Goal: Information Seeking & Learning: Learn about a topic

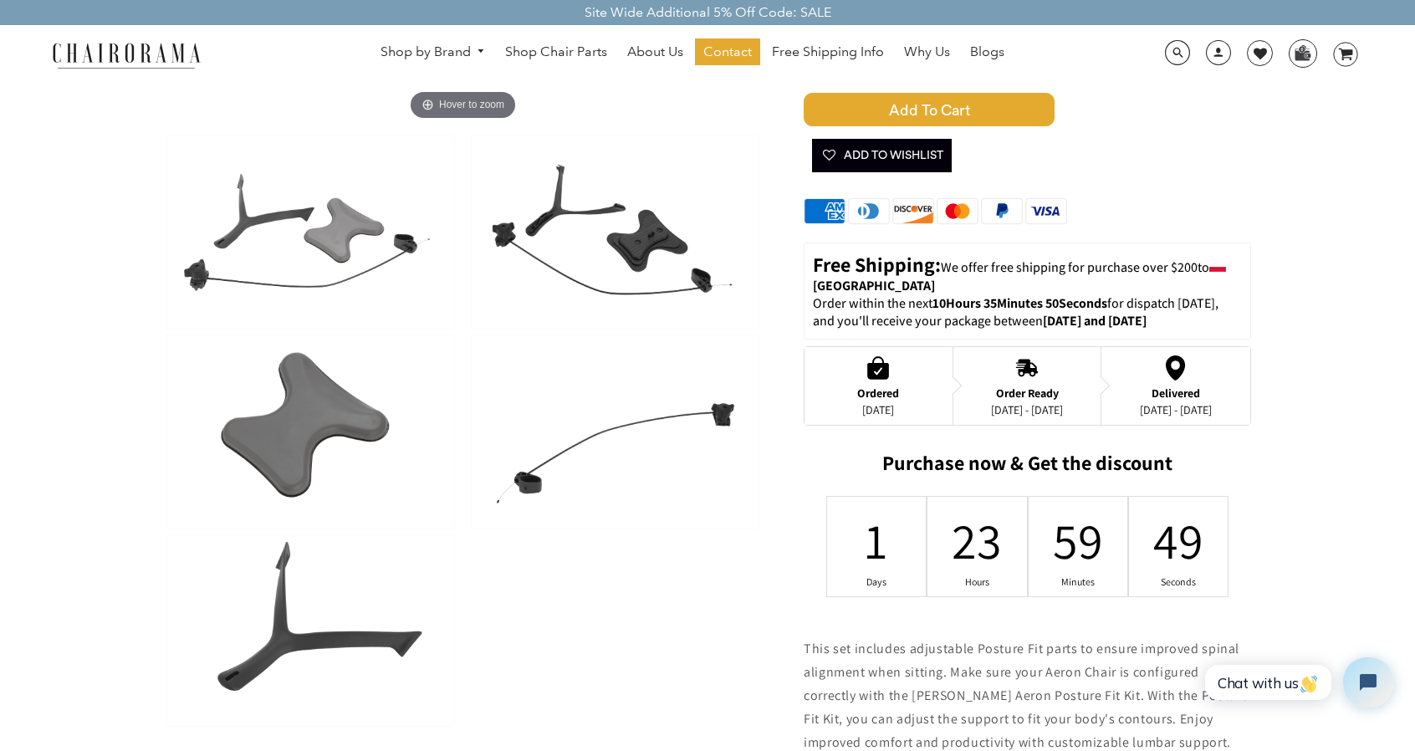
scroll to position [167, 0]
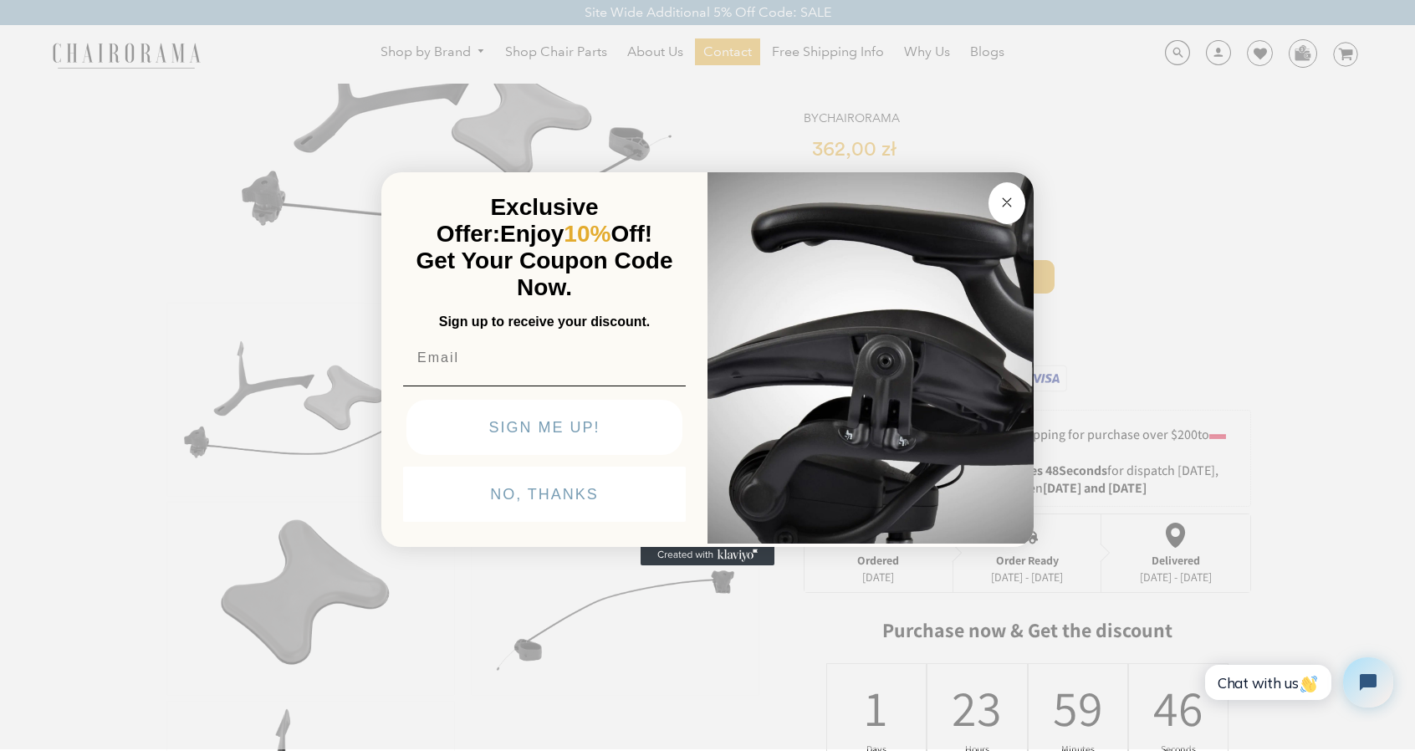
click at [997, 197] on icon "Close dialog" at bounding box center [1007, 202] width 20 height 20
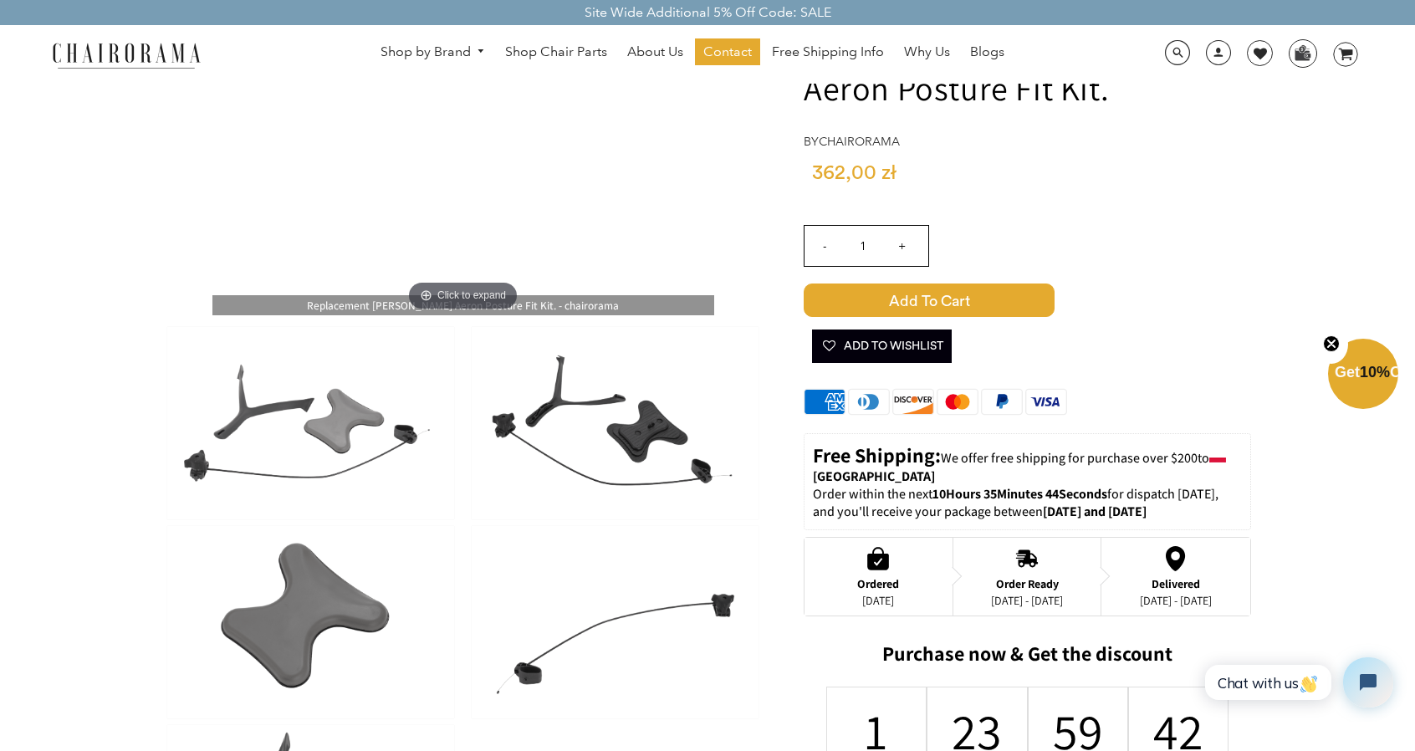
scroll to position [84, 0]
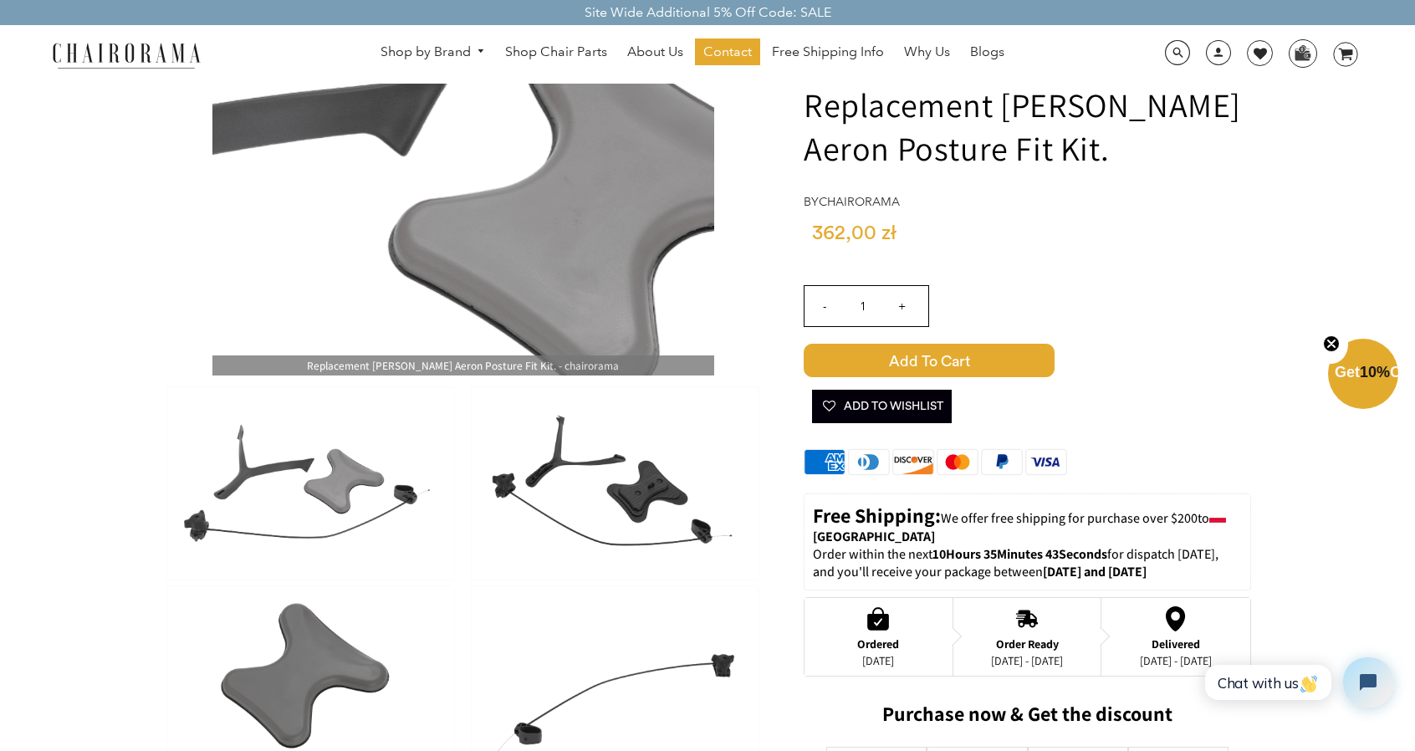
click at [475, 202] on img at bounding box center [463, 208] width 502 height 334
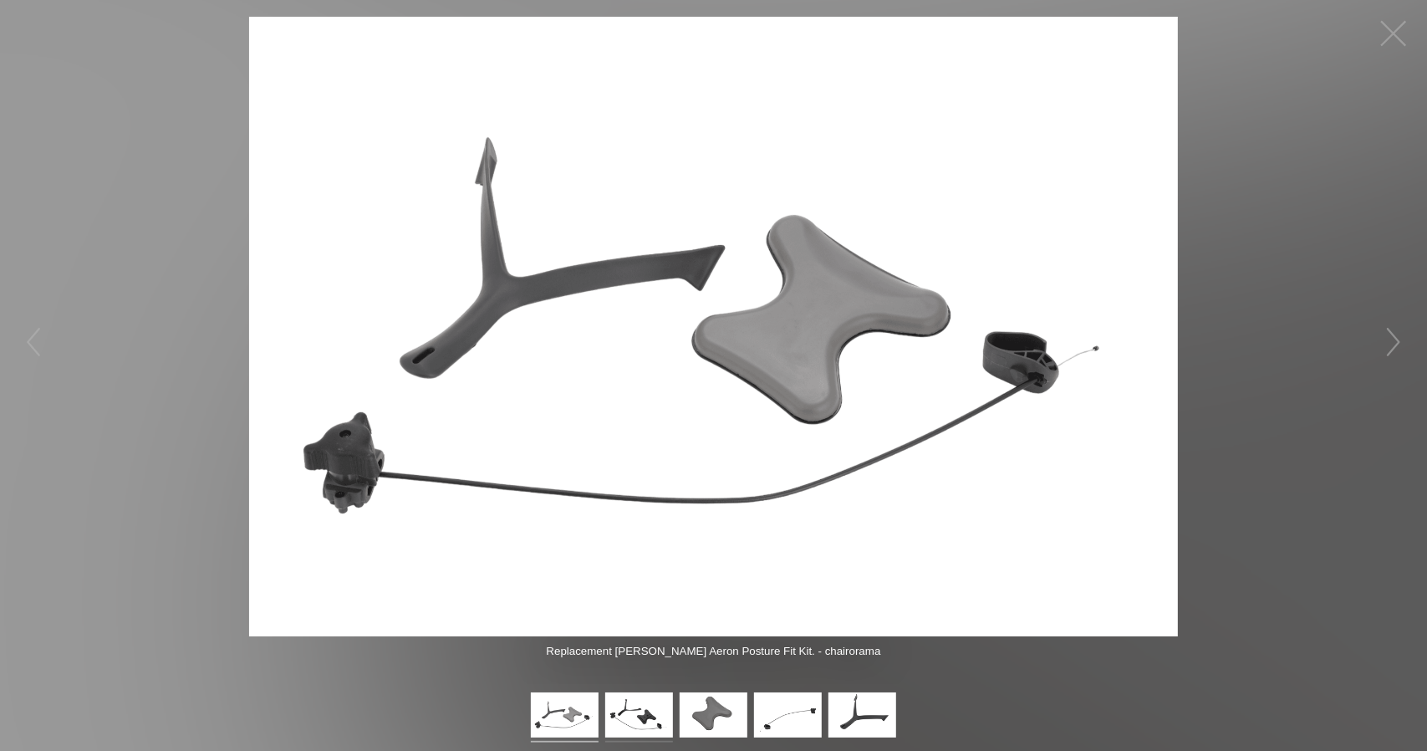
click at [643, 730] on img at bounding box center [639, 717] width 68 height 50
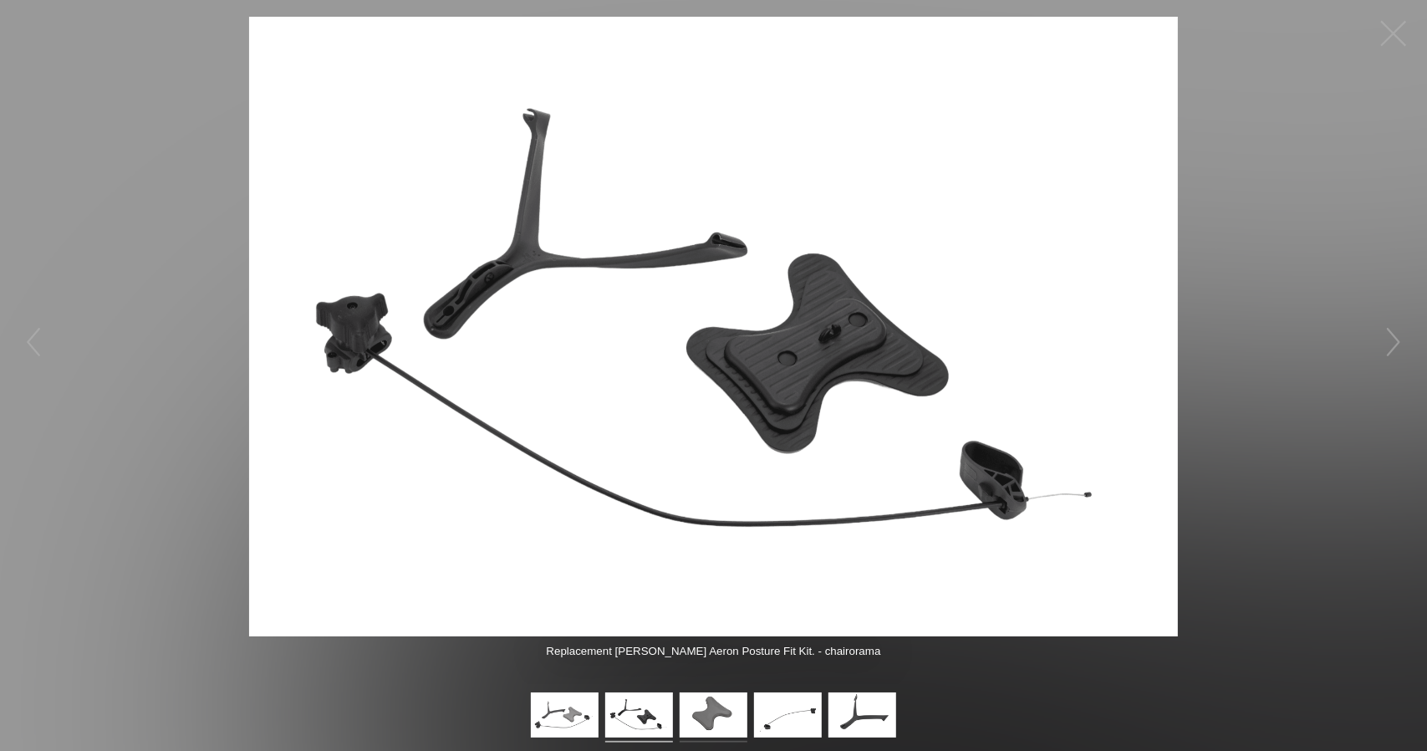
click at [731, 731] on img at bounding box center [714, 717] width 68 height 50
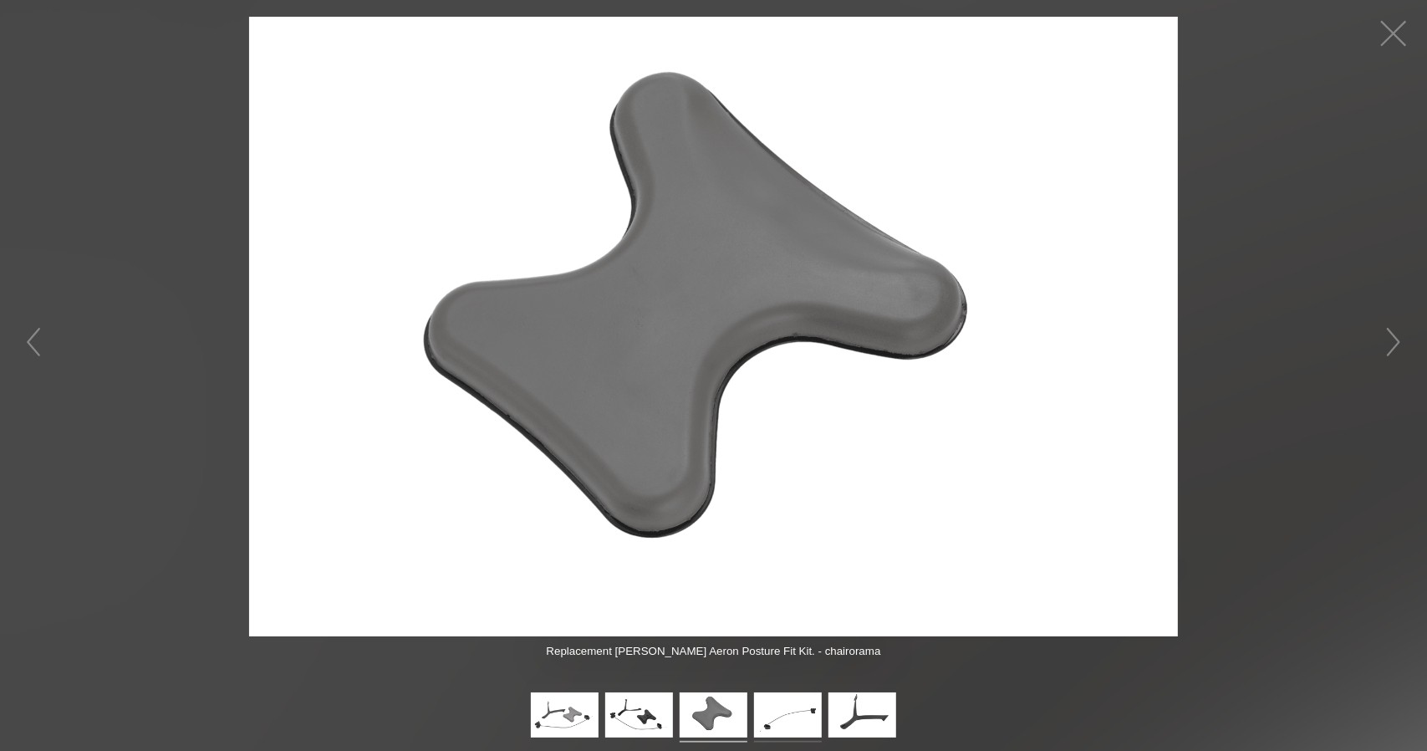
click at [784, 732] on img at bounding box center [788, 717] width 68 height 50
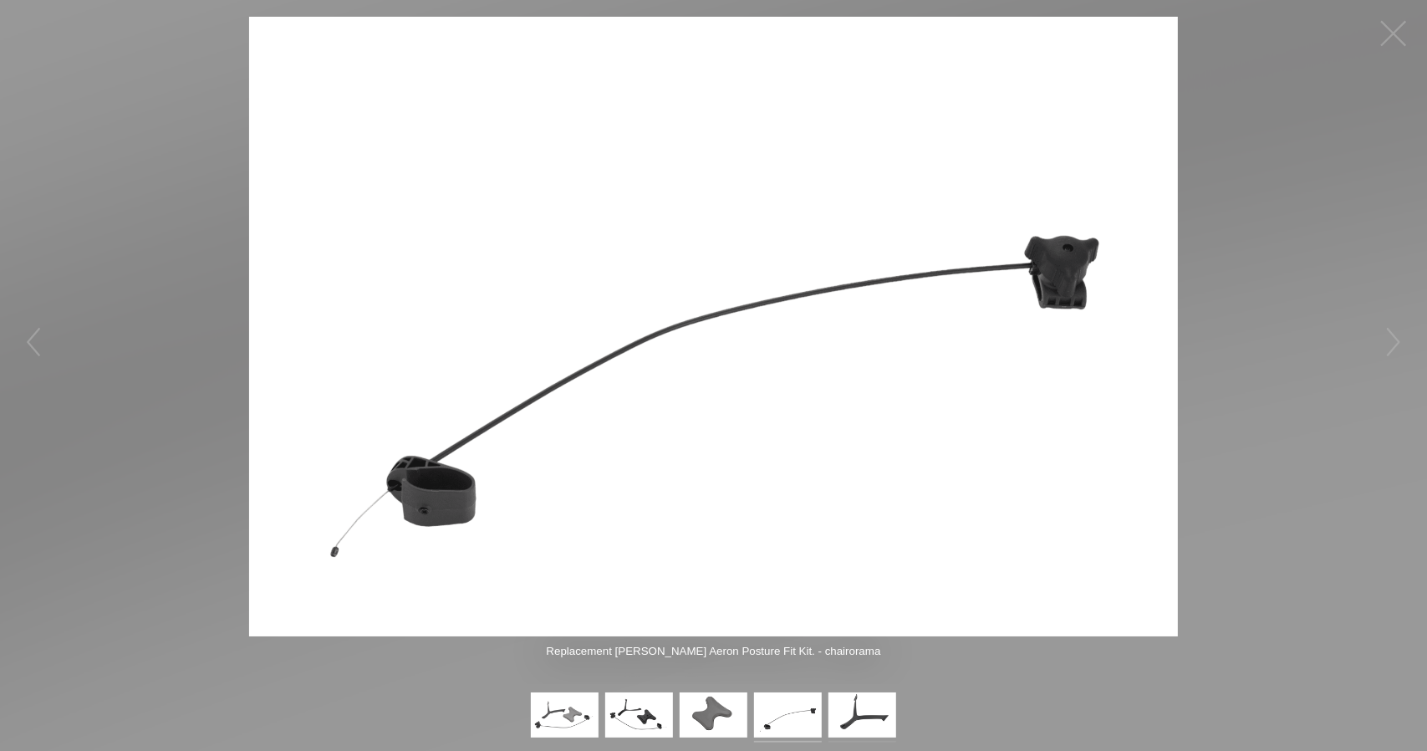
click at [852, 718] on img at bounding box center [863, 717] width 68 height 50
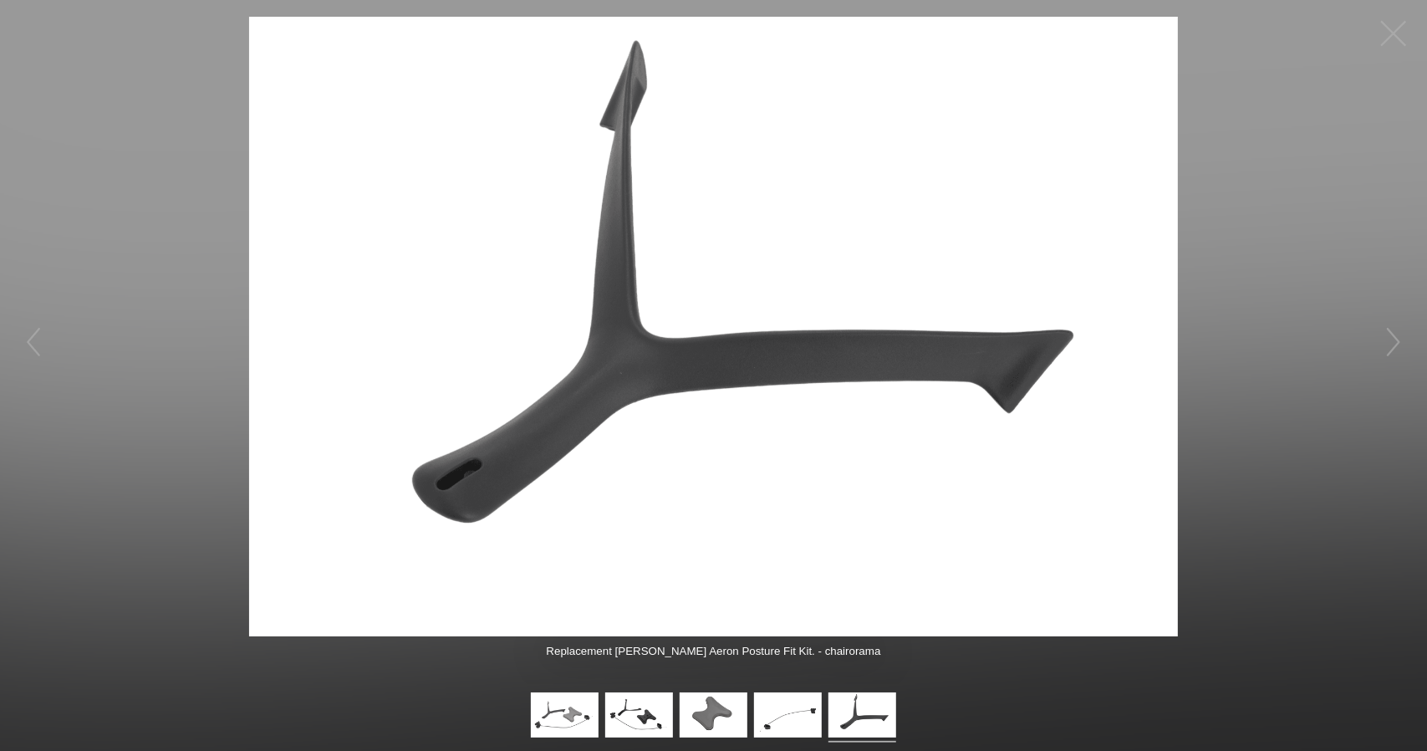
click at [216, 277] on figure at bounding box center [713, 327] width 1427 height 620
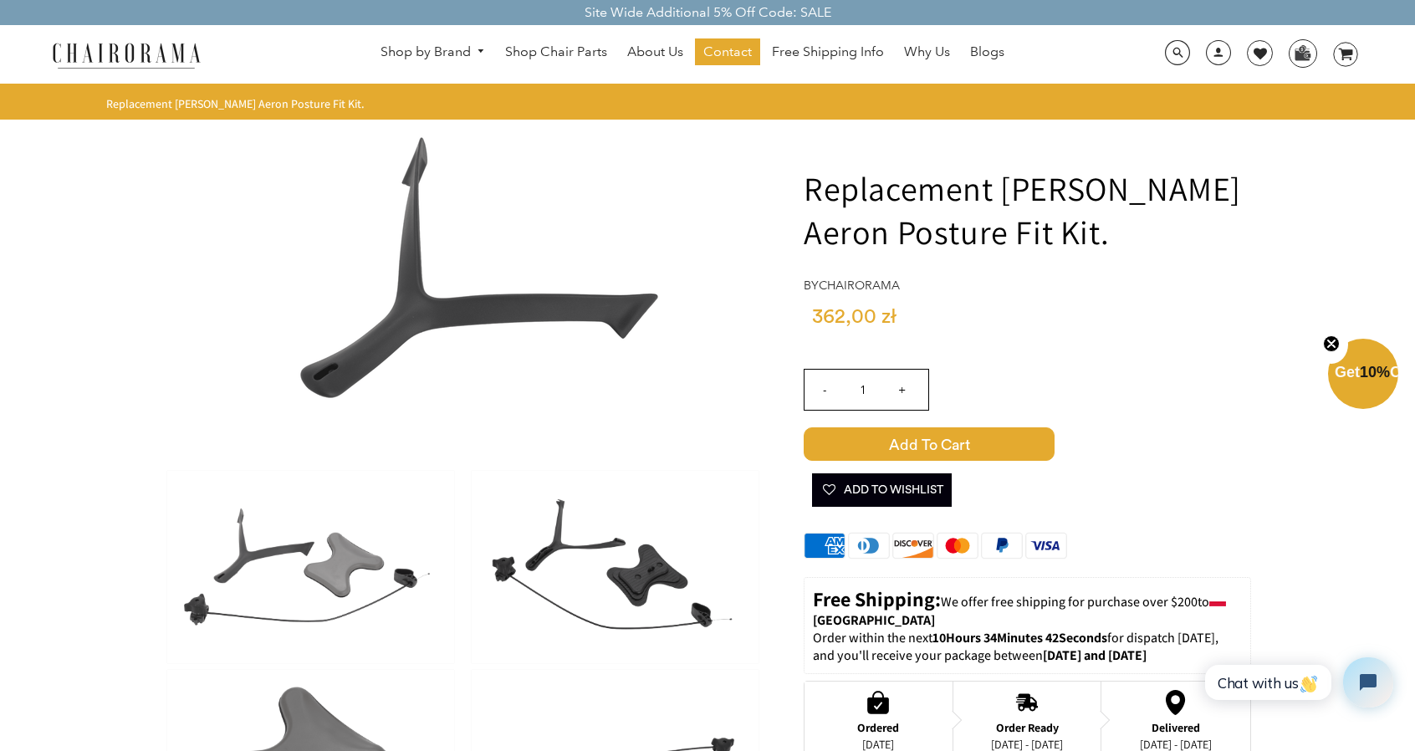
drag, startPoint x: 85, startPoint y: 327, endPoint x: 110, endPoint y: -49, distance: 377.0
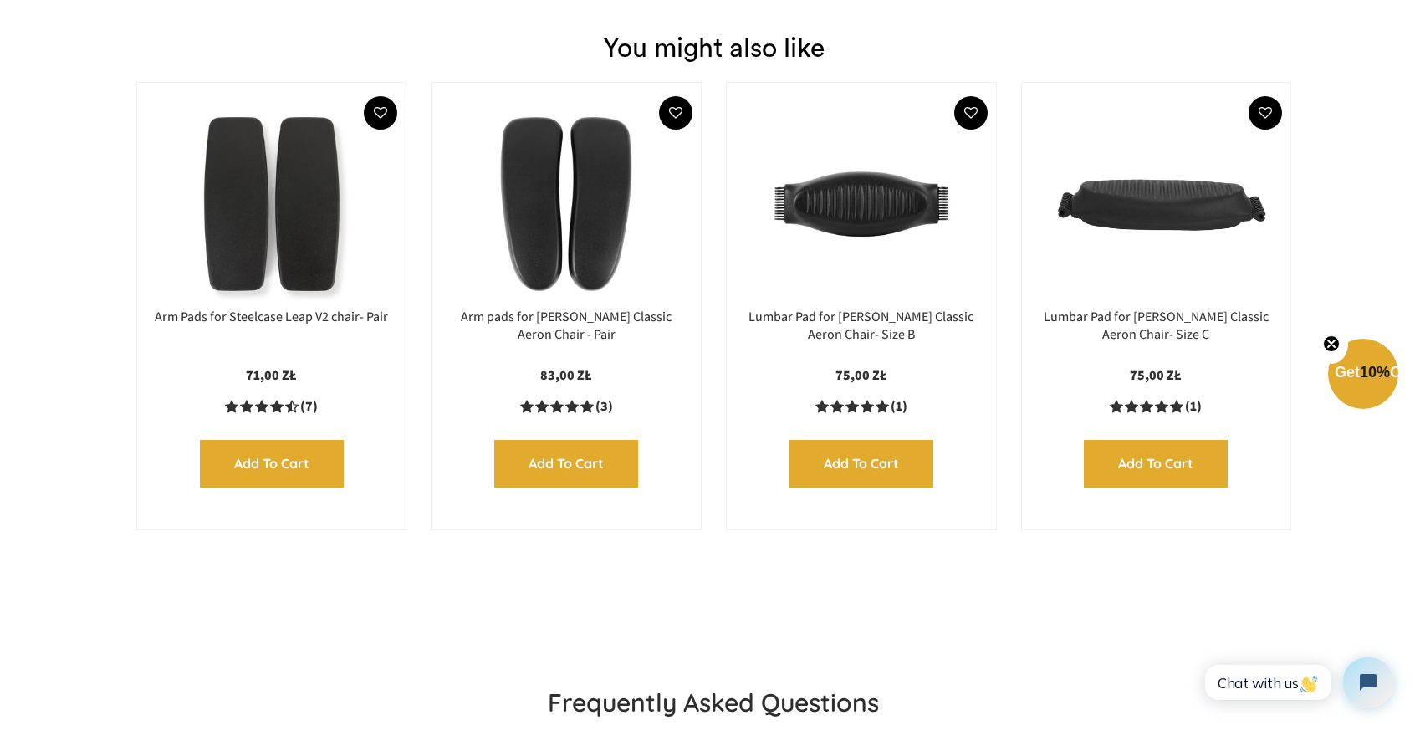
scroll to position [2555, 0]
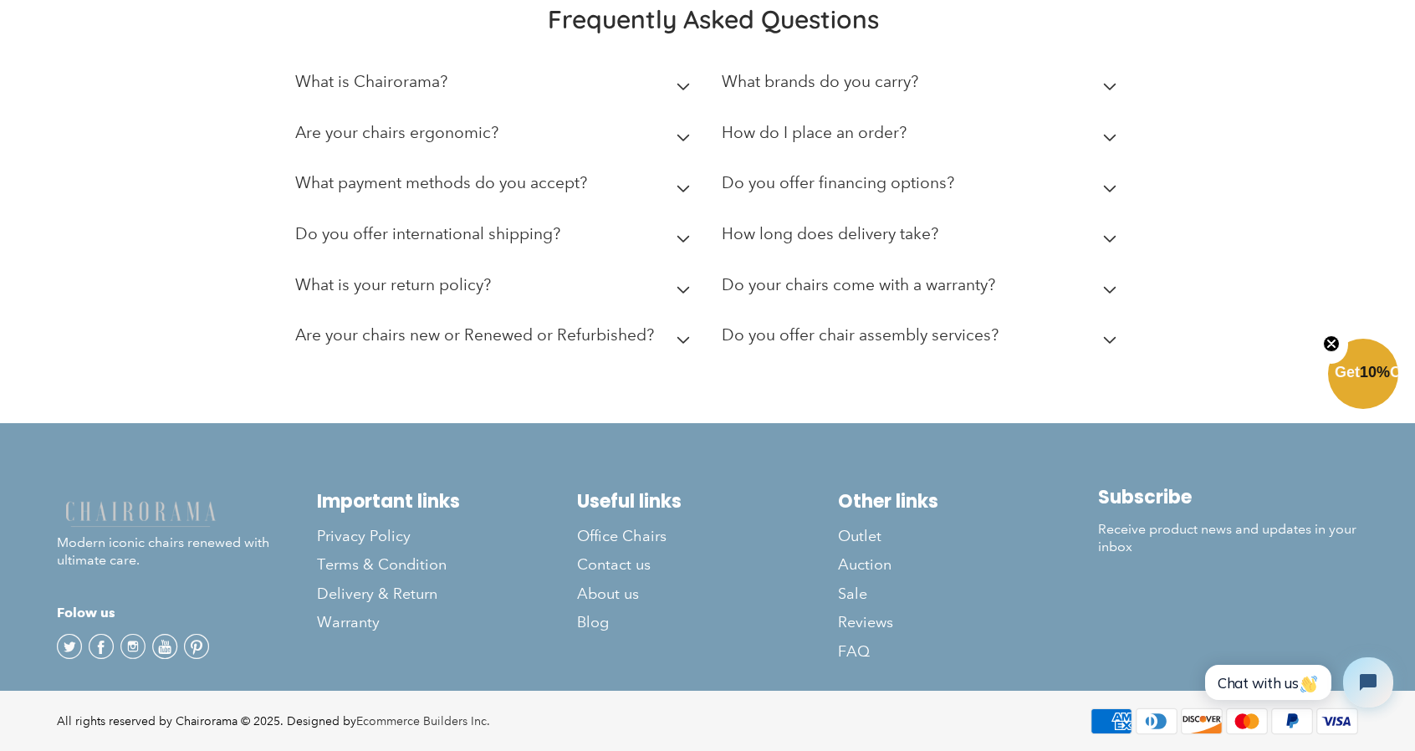
drag, startPoint x: 1246, startPoint y: 139, endPoint x: 1256, endPoint y: 528, distance: 388.9
click at [625, 560] on span "Contact us" at bounding box center [614, 564] width 74 height 19
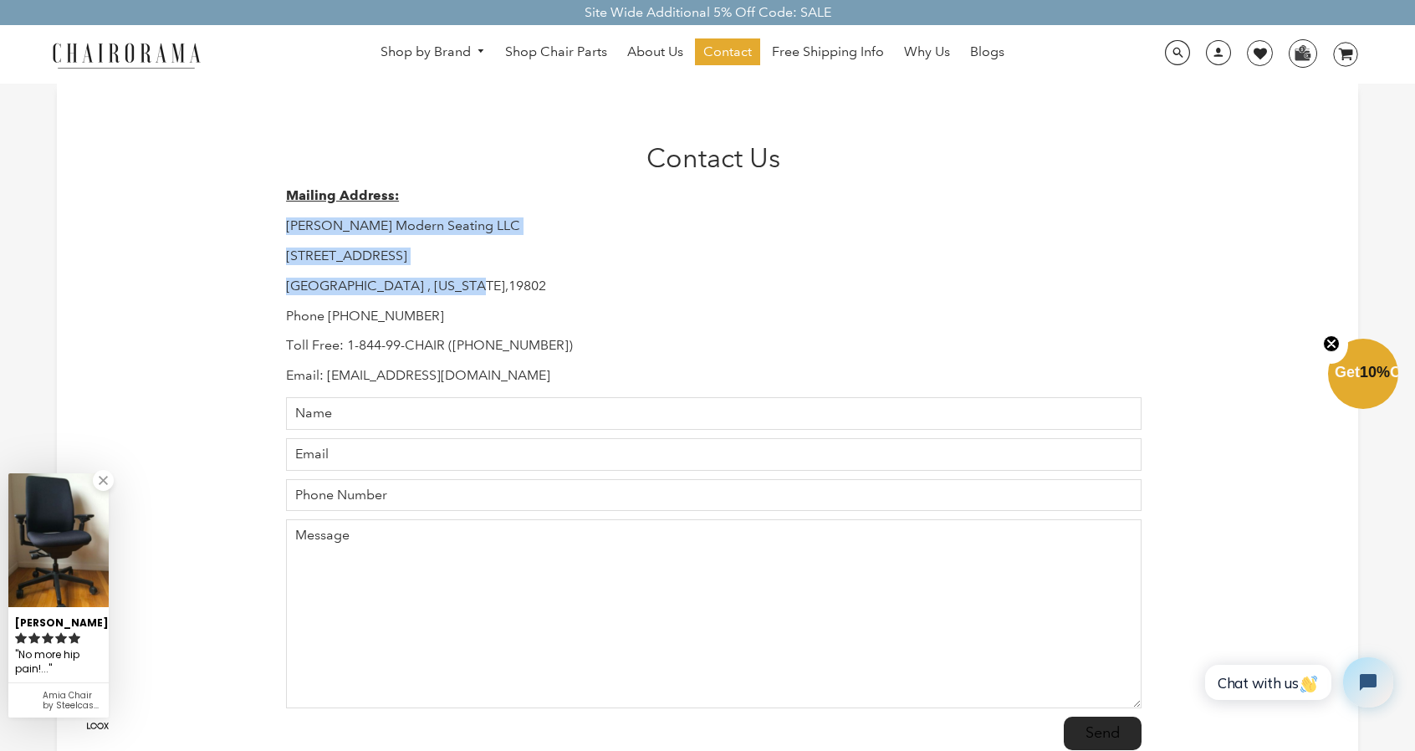
drag, startPoint x: 490, startPoint y: 288, endPoint x: 258, endPoint y: 207, distance: 246.5
click at [258, 207] on div "Contact Us Mailing Address: Hudson Modern Seating LLC 1245 E 16 th Street Wilmi…" at bounding box center [708, 450] width 1302 height 733
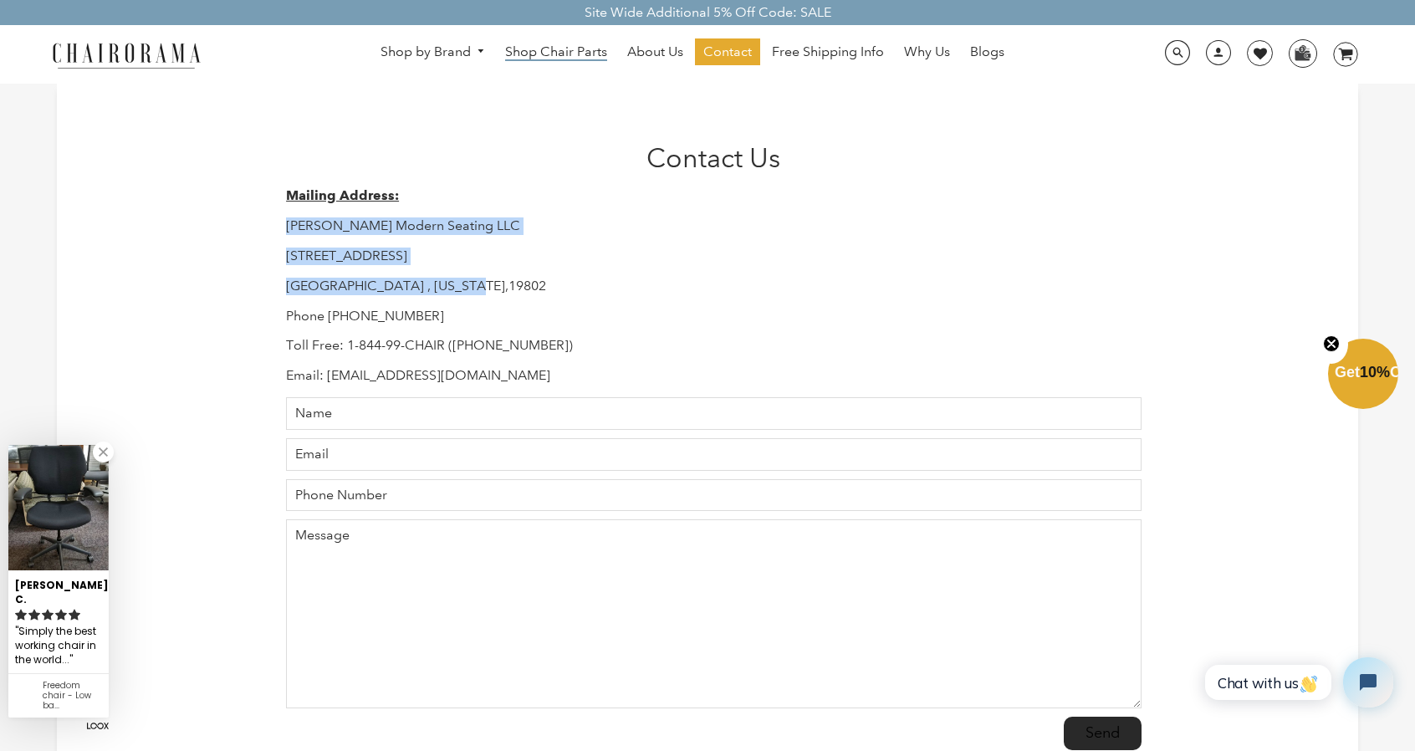
click at [553, 59] on span "Shop Chair Parts" at bounding box center [556, 52] width 102 height 18
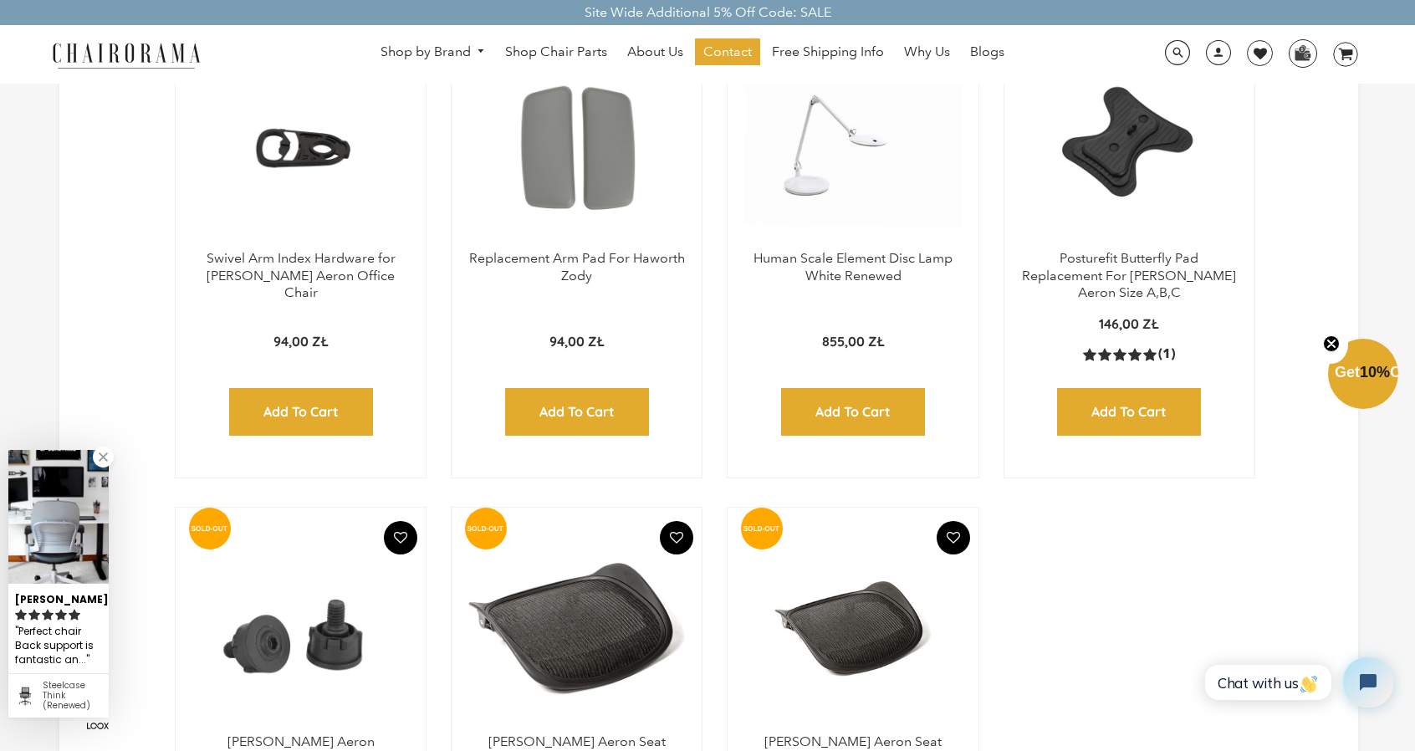
scroll to position [1421, 0]
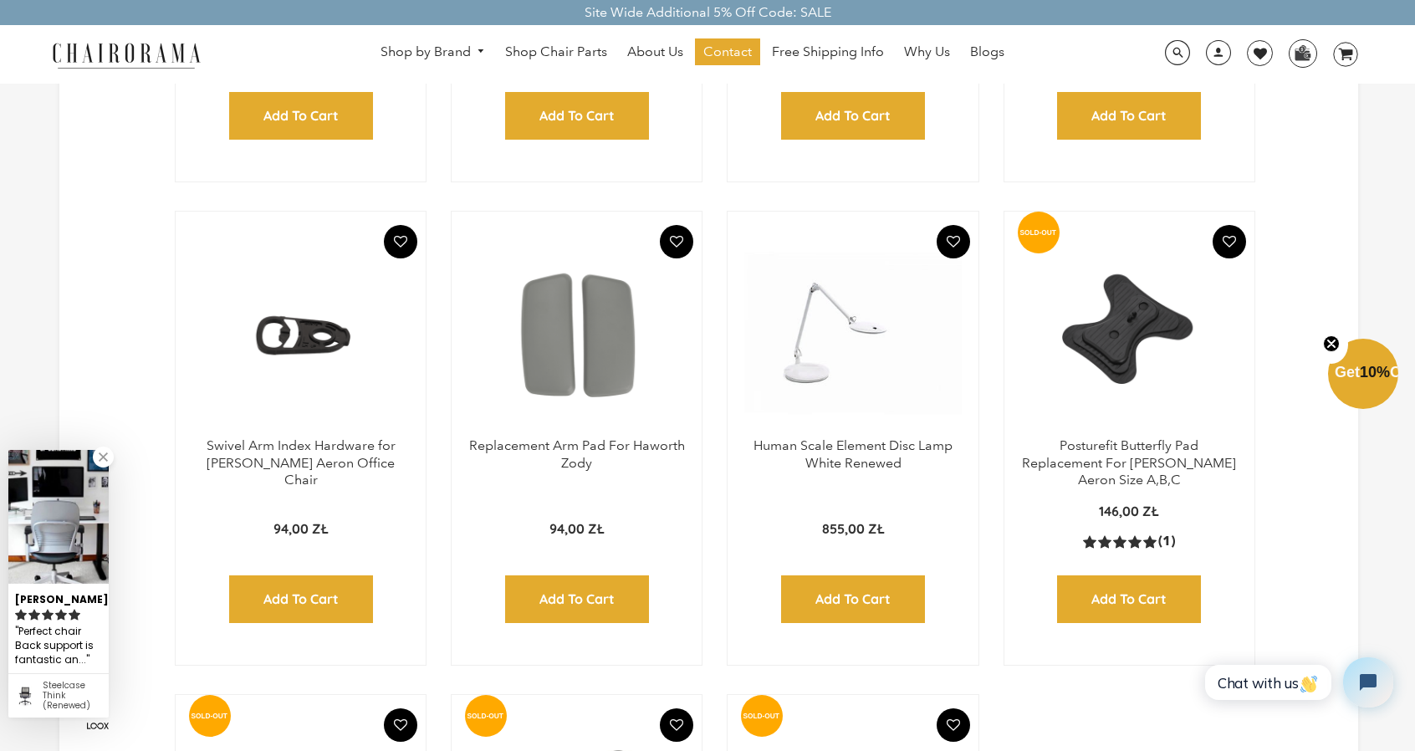
click at [1135, 332] on img at bounding box center [1129, 332] width 217 height 209
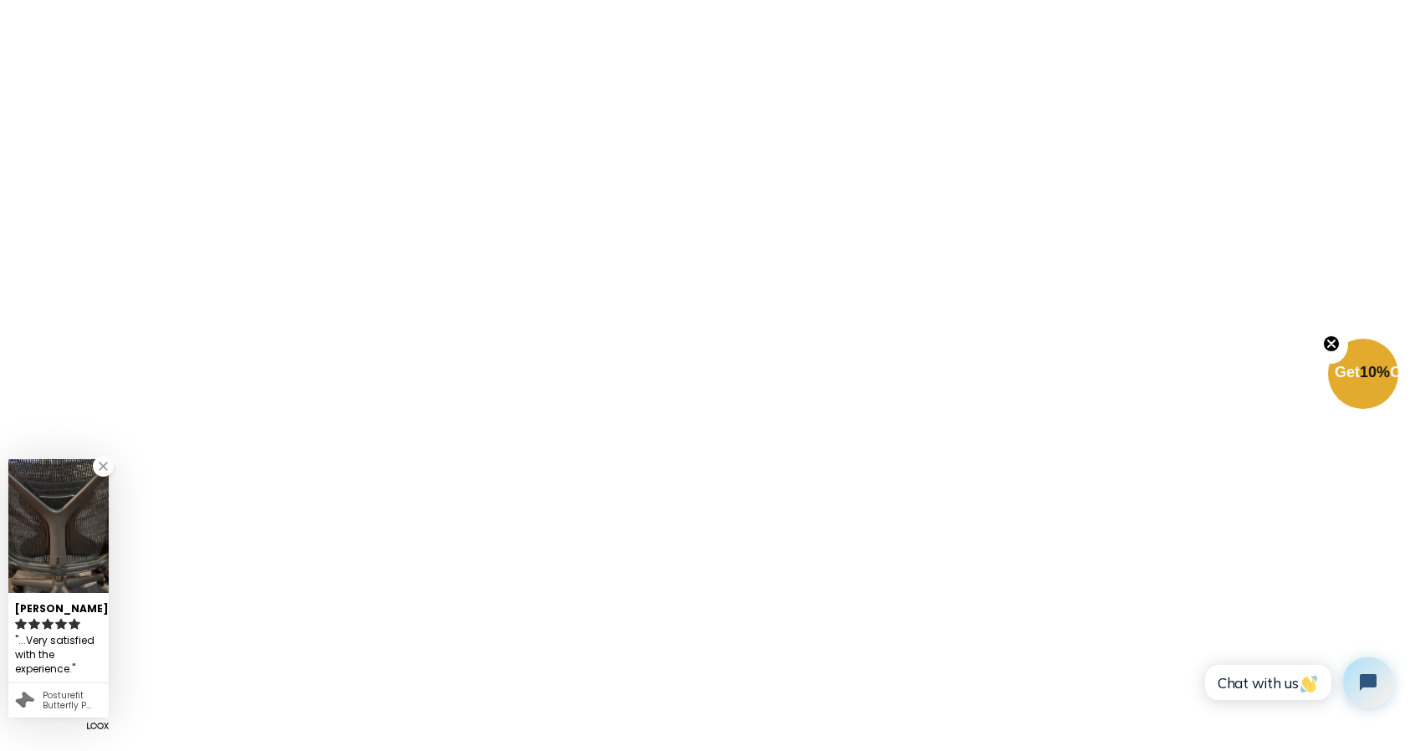
scroll to position [1505, 0]
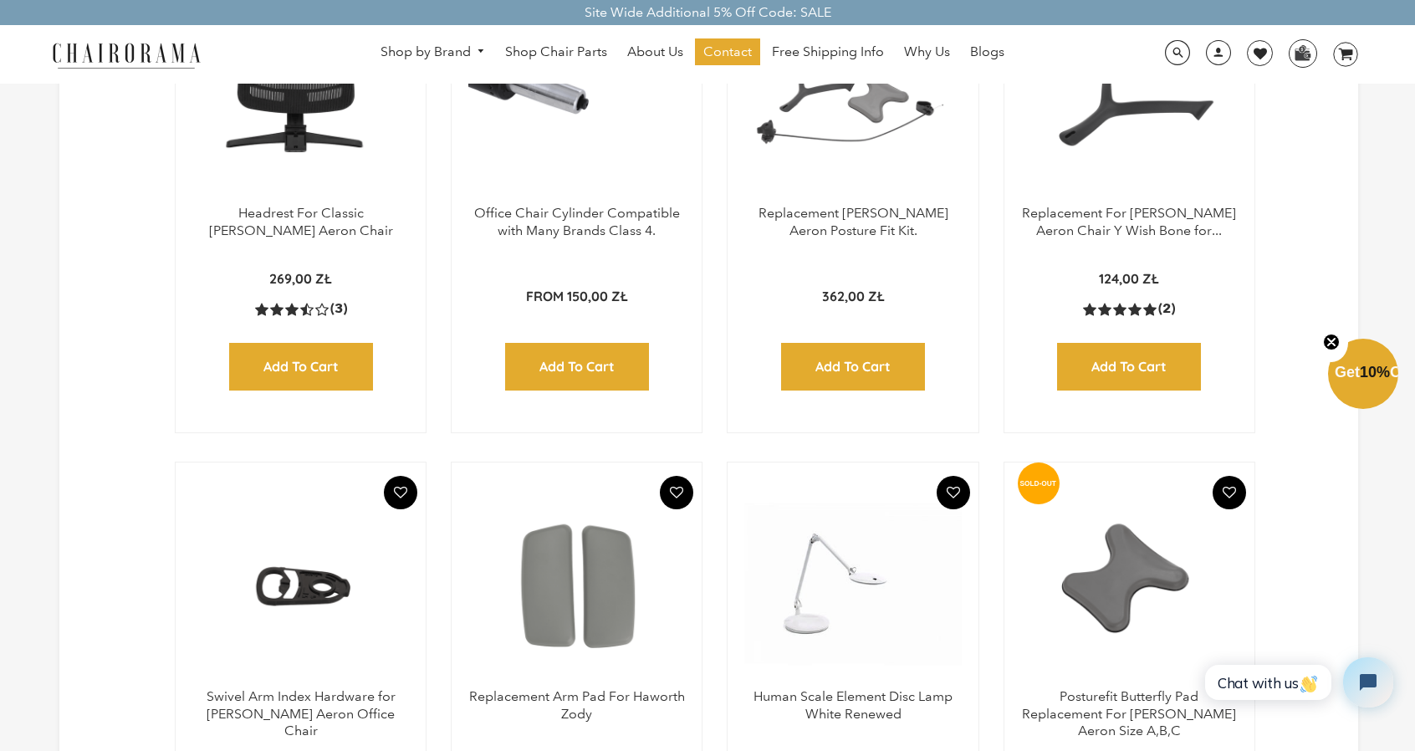
scroll to position [836, 0]
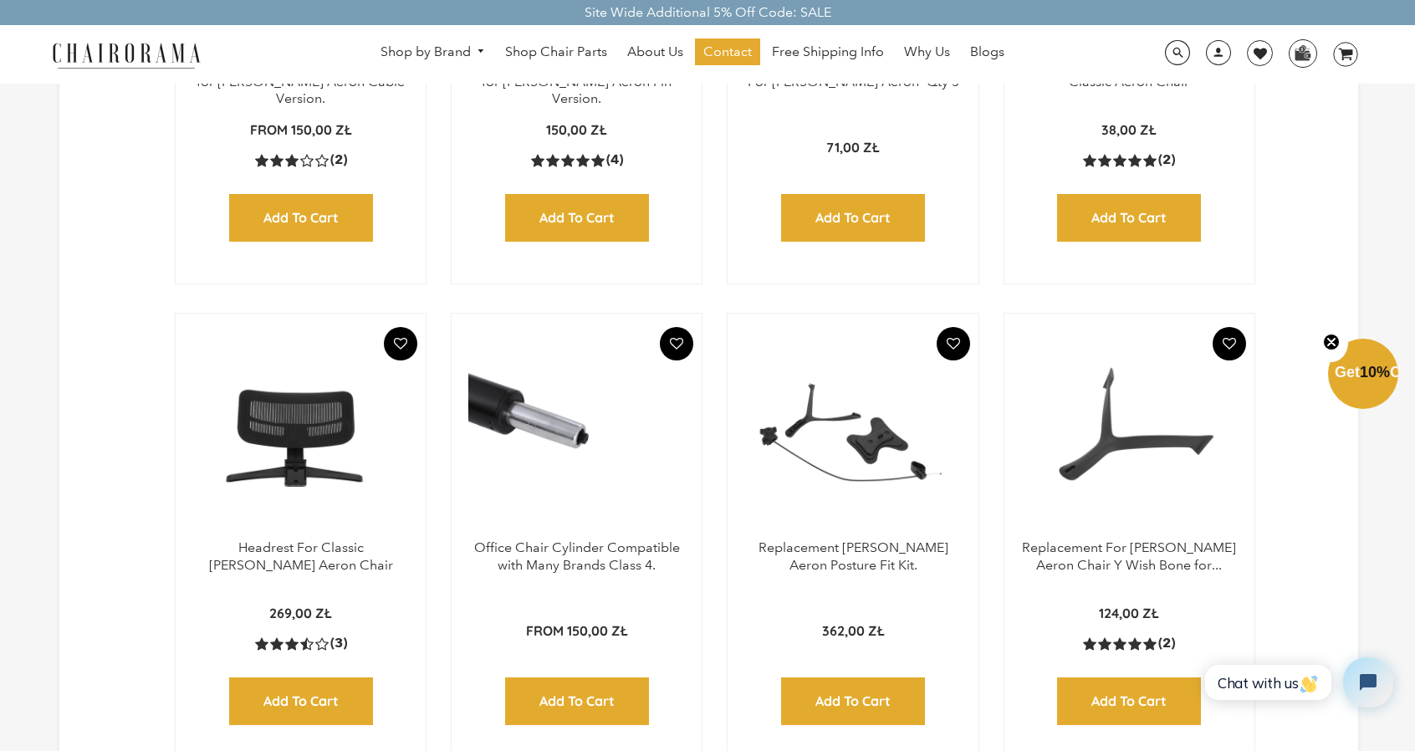
click at [878, 410] on img at bounding box center [852, 434] width 217 height 209
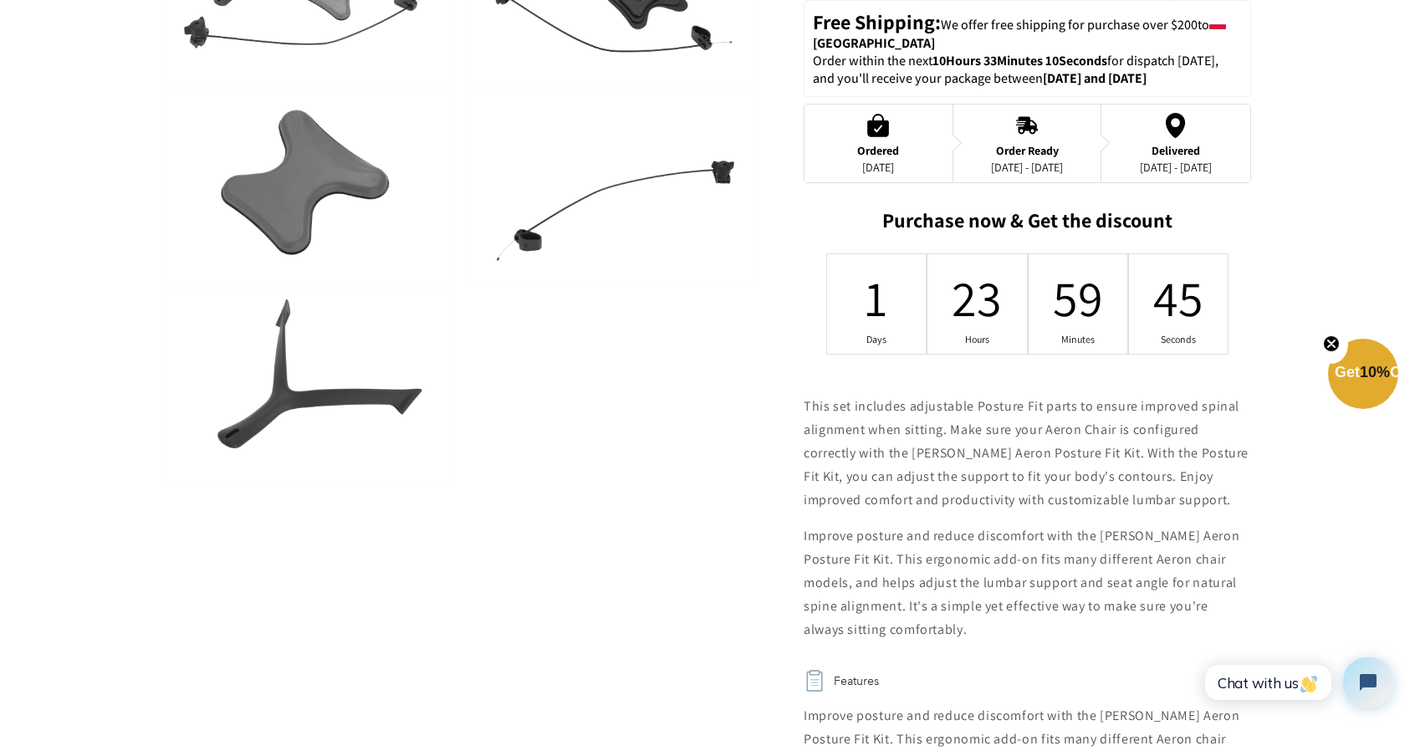
scroll to position [752, 0]
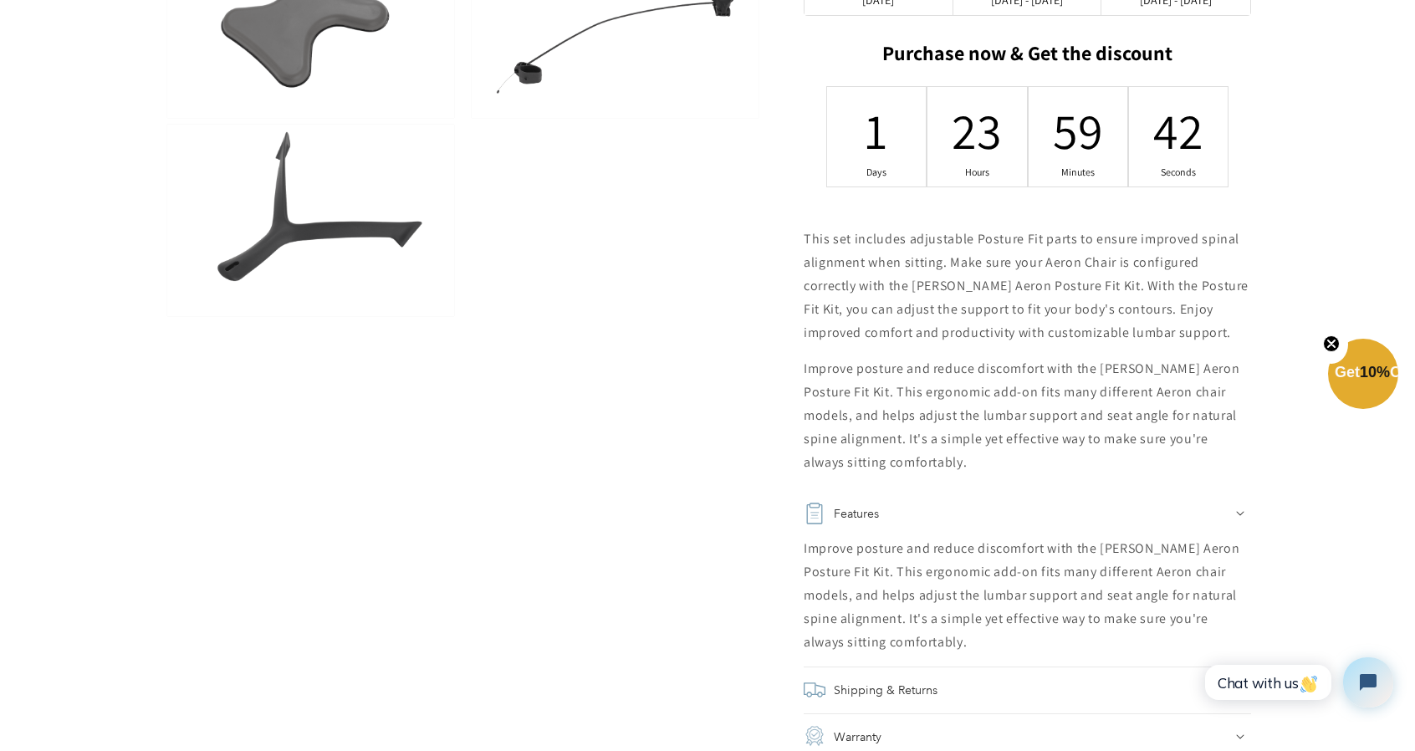
drag, startPoint x: 803, startPoint y: 233, endPoint x: 1007, endPoint y: 630, distance: 446.1
click at [1007, 630] on div "Replacement [PERSON_NAME] Aeron Posture Fit Kit. by chairorama 362,00 zł Qty - …" at bounding box center [1006, 70] width 489 height 1380
click at [1357, 123] on form "Replacement [PERSON_NAME] Aeron Posture Fit Kit. by chairorama" at bounding box center [707, 112] width 1415 height 1474
drag, startPoint x: 798, startPoint y: 229, endPoint x: 977, endPoint y: 648, distance: 455.2
click at [977, 648] on div "Replacement [PERSON_NAME] Aeron Posture Fit Kit. by chairorama 362,00 zł Qty - …" at bounding box center [1006, 70] width 489 height 1380
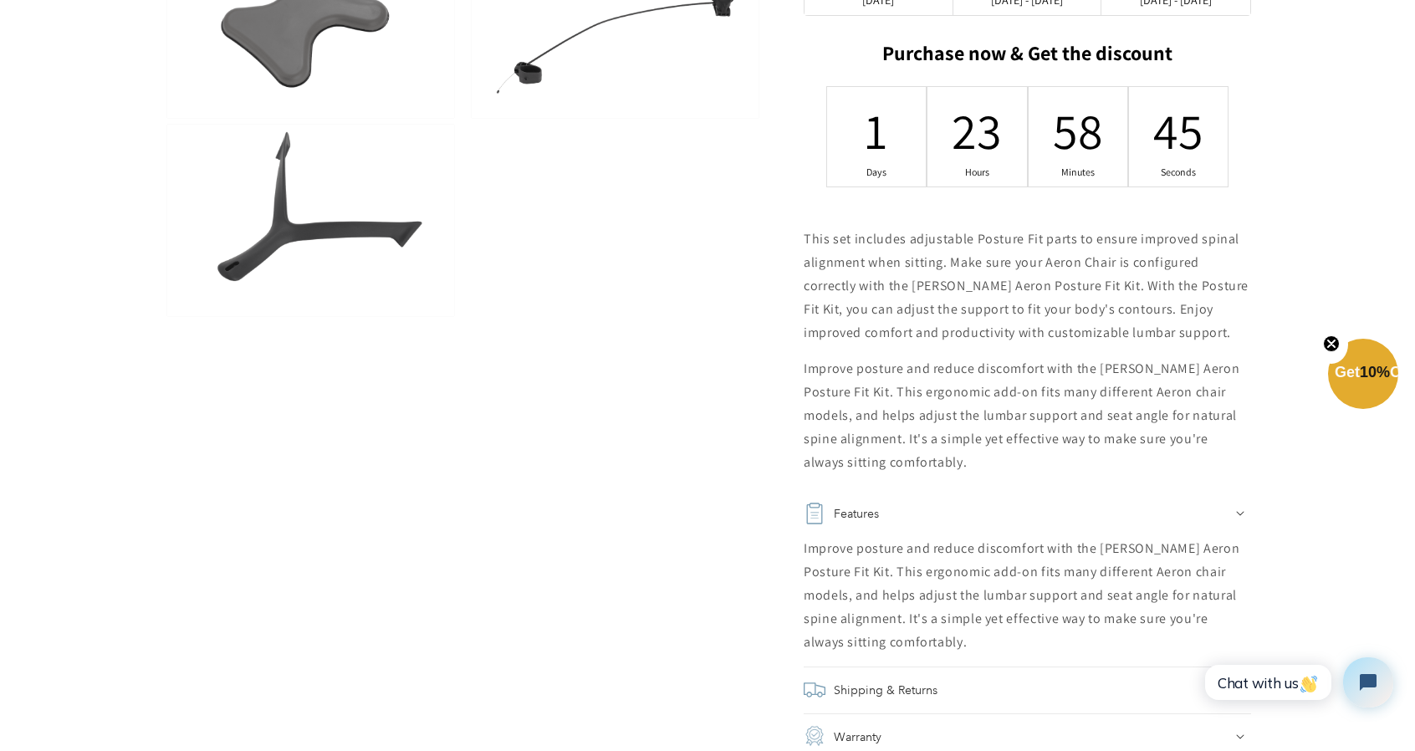
copy div "This set includes adjustable Posture Fit parts to ensure improved spinal alignm…"
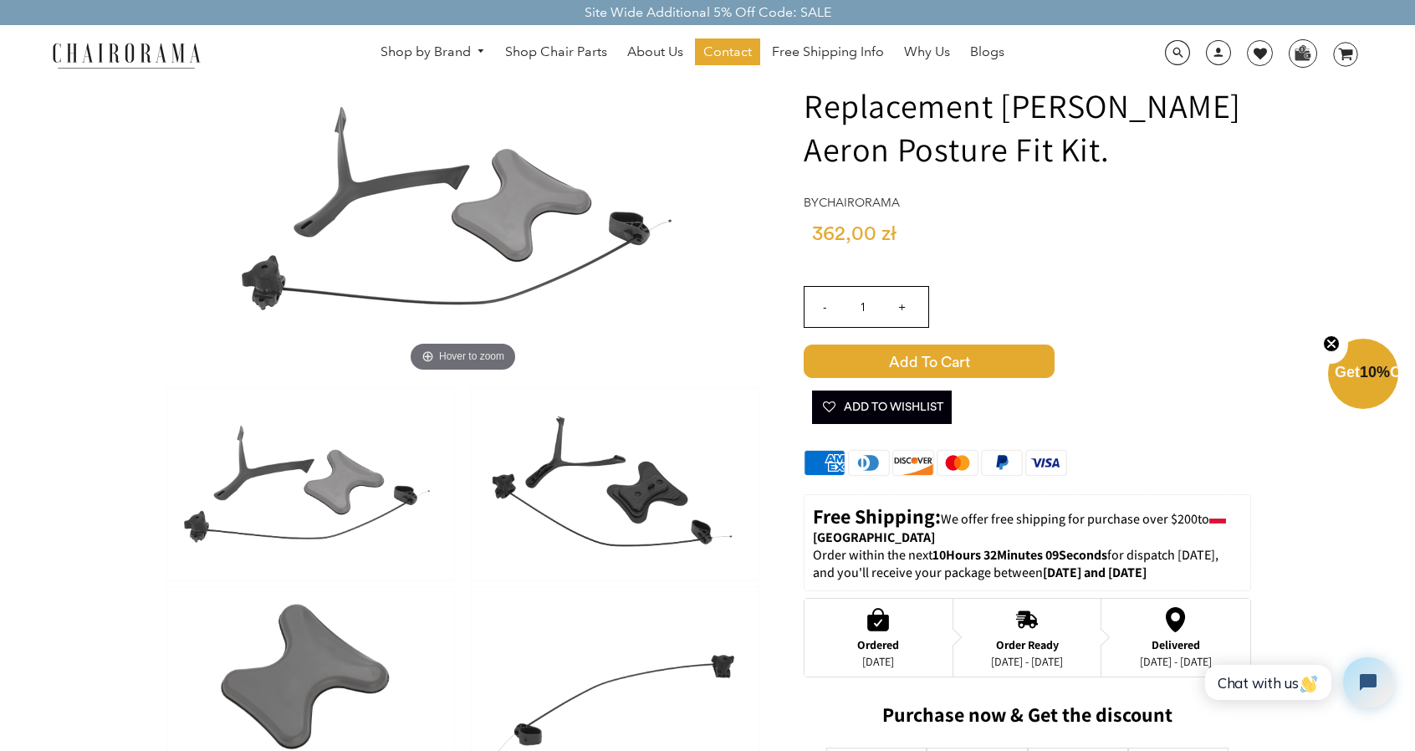
scroll to position [84, 0]
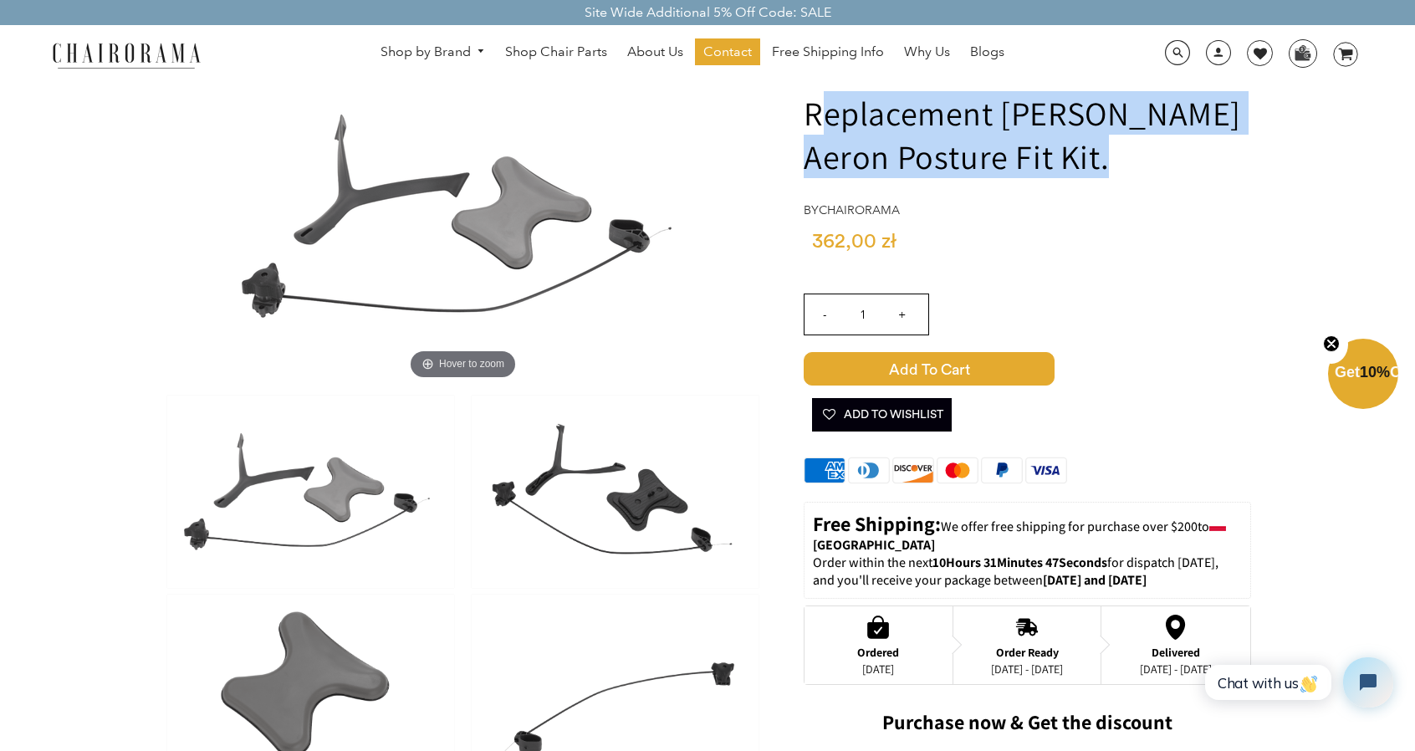
drag, startPoint x: 1110, startPoint y: 150, endPoint x: 814, endPoint y: 120, distance: 297.5
click at [814, 120] on h1 "Replacement [PERSON_NAME] Aeron Posture Fit Kit." at bounding box center [1026, 134] width 447 height 87
drag, startPoint x: 807, startPoint y: 110, endPoint x: 1109, endPoint y: 160, distance: 305.8
click at [1109, 160] on h1 "Replacement [PERSON_NAME] Aeron Posture Fit Kit." at bounding box center [1026, 134] width 447 height 87
copy h1 "Replacement [PERSON_NAME] Aeron Posture Fit Kit."
